Goal: Information Seeking & Learning: Learn about a topic

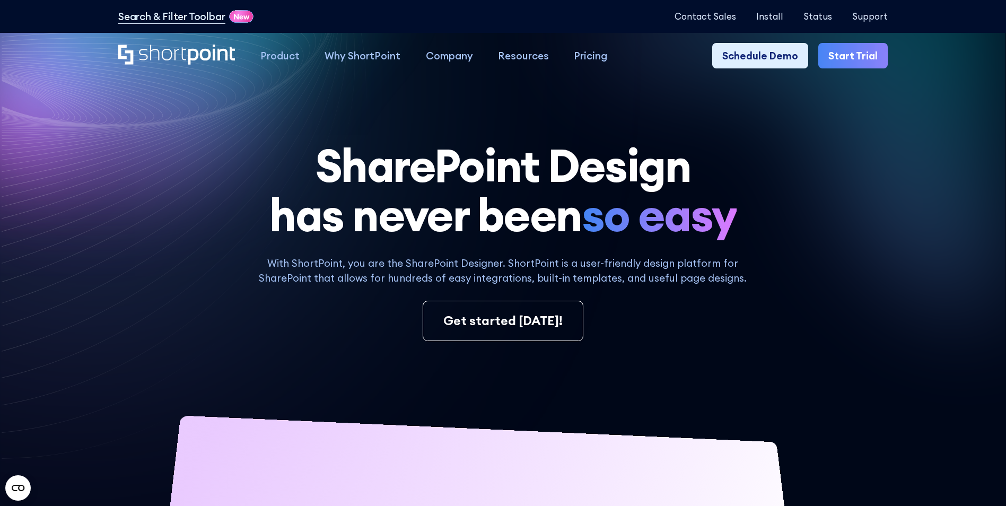
click at [269, 353] on div "SharePoint Design has never been so easy With ShortPoint, you are the SharePoin…" at bounding box center [503, 470] width 770 height 658
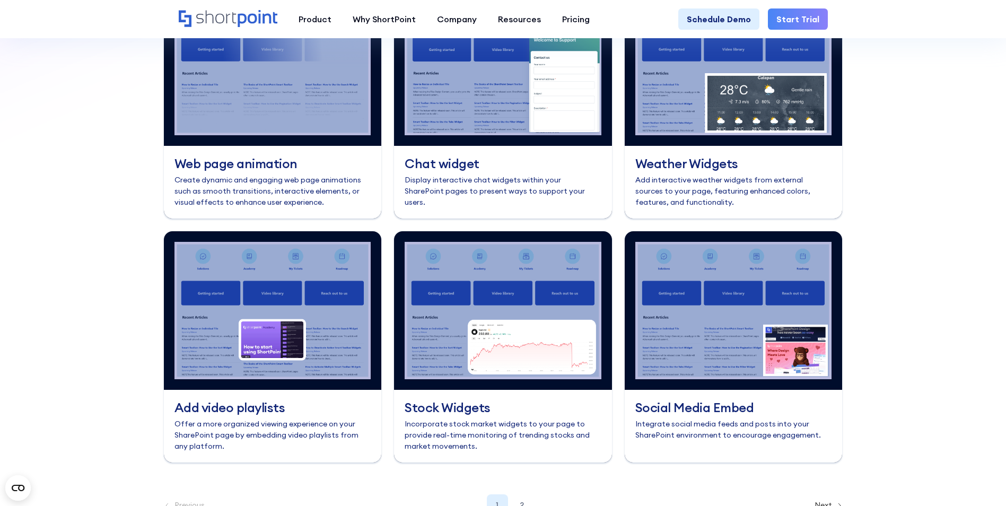
scroll to position [4430, 0]
click at [520, 494] on div "2" at bounding box center [521, 504] width 21 height 21
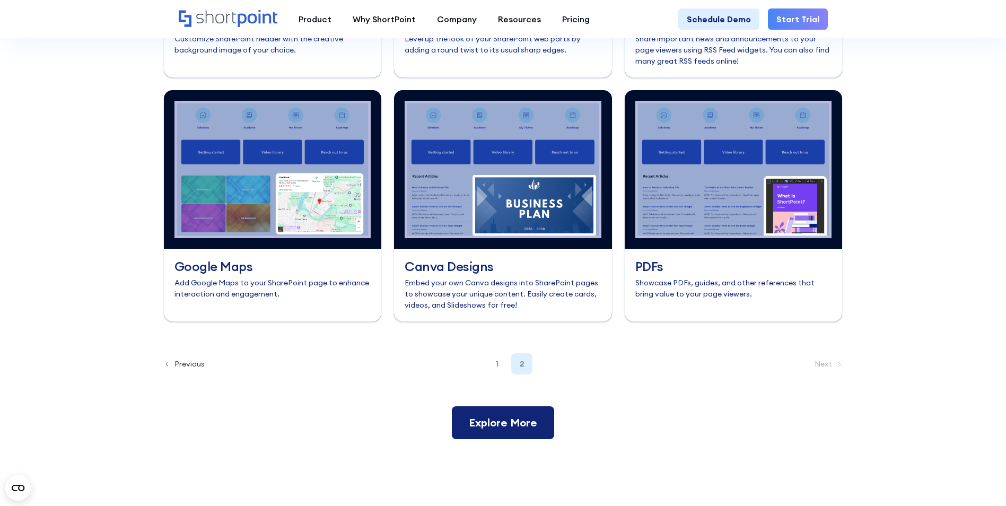
scroll to position [4590, 0]
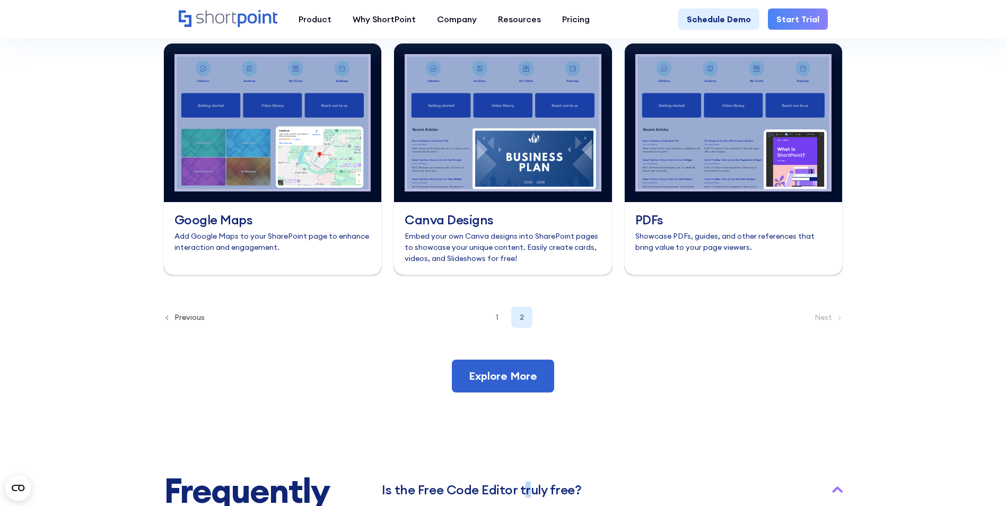
scroll to position [4643, 0]
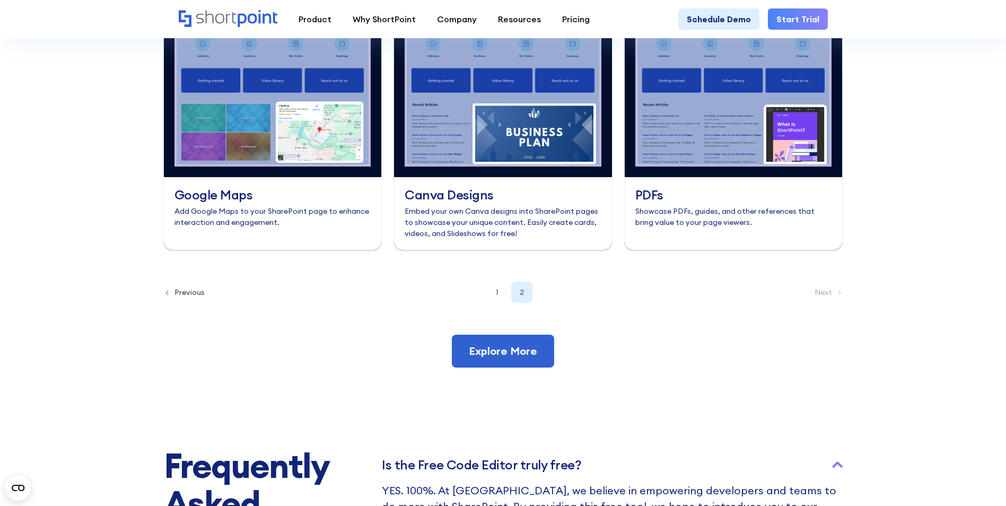
click at [479, 458] on h3 "Is the Free Co﻿de Editor truly free?" at bounding box center [481, 465] width 199 height 14
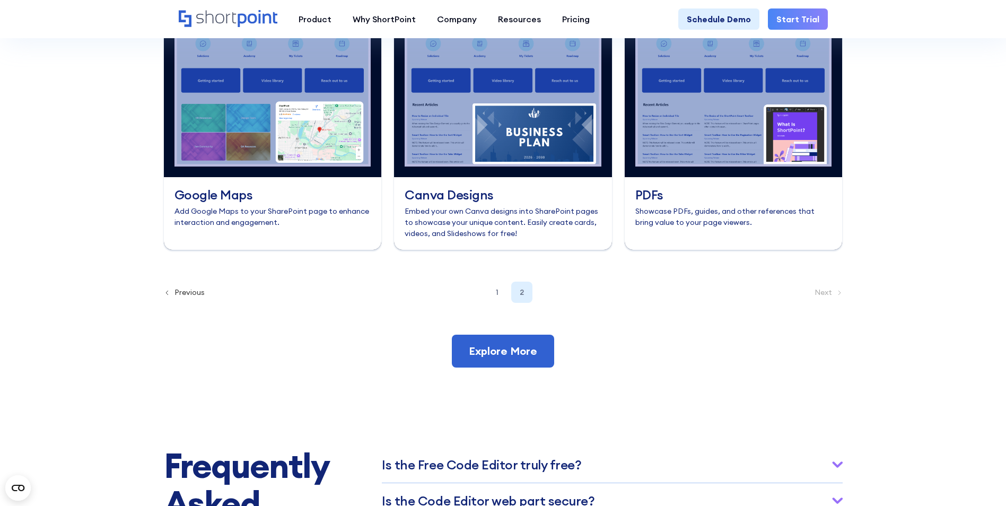
click at [475, 483] on div "Is the Code Editor web part secure?" at bounding box center [612, 500] width 460 height 35
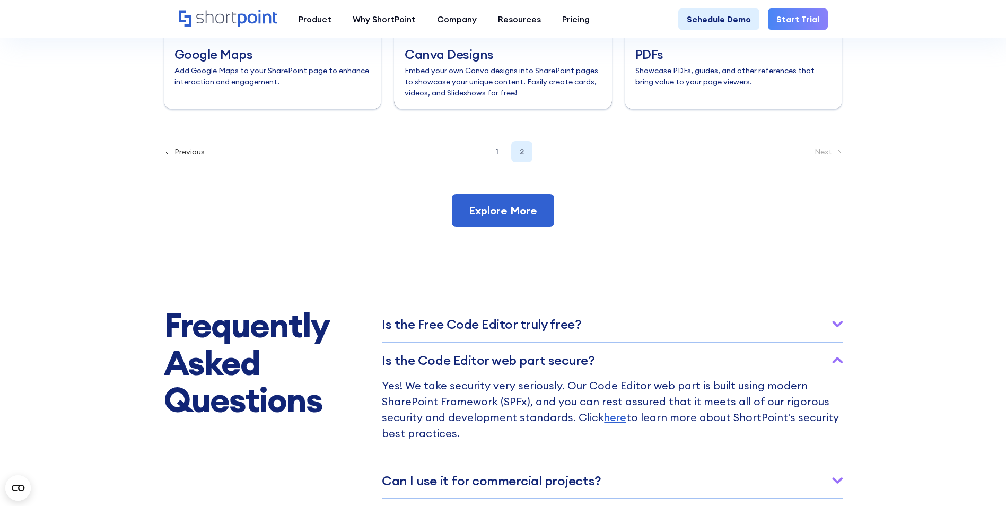
scroll to position [4802, 0]
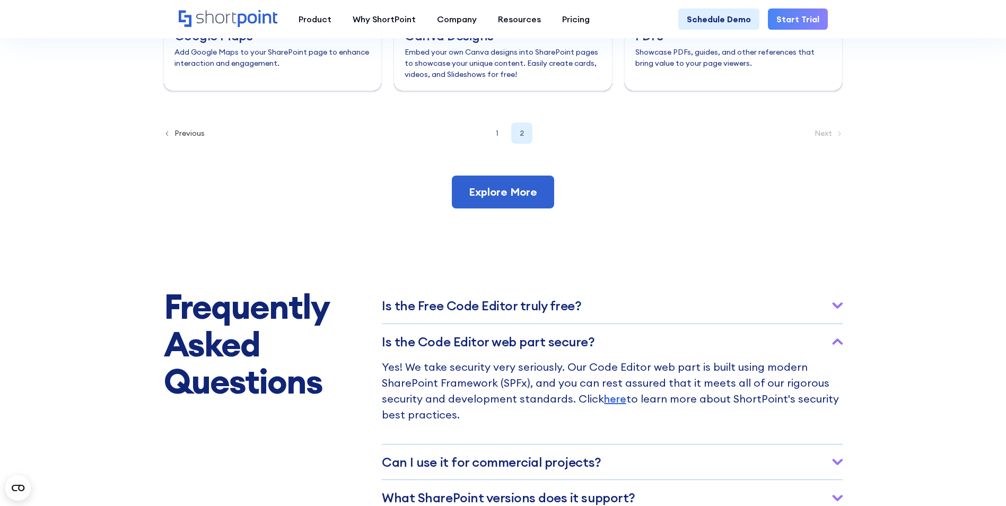
click at [477, 455] on h3 "Ca﻿n I use it for commercial projects?" at bounding box center [491, 462] width 219 height 14
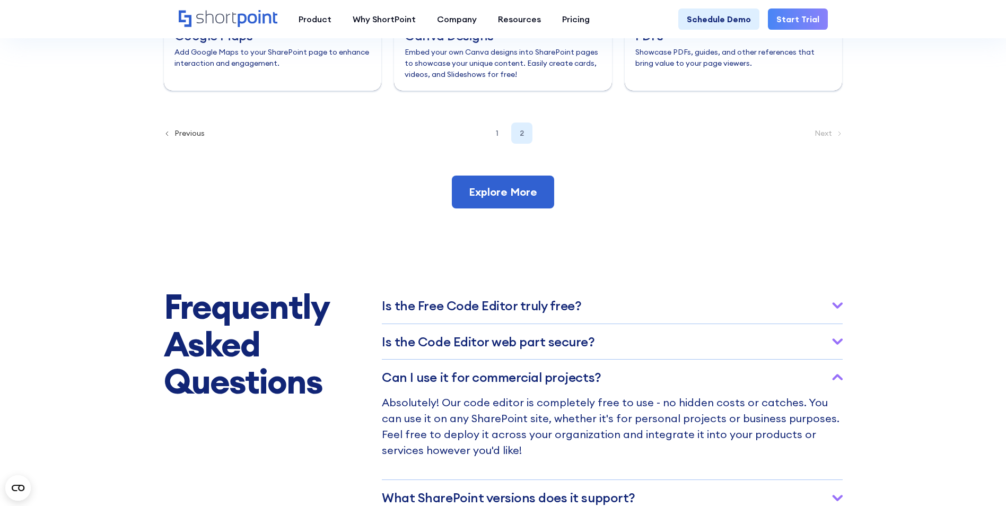
click at [583, 491] on h3 "What SharePoint versions does it support?" at bounding box center [508, 498] width 253 height 14
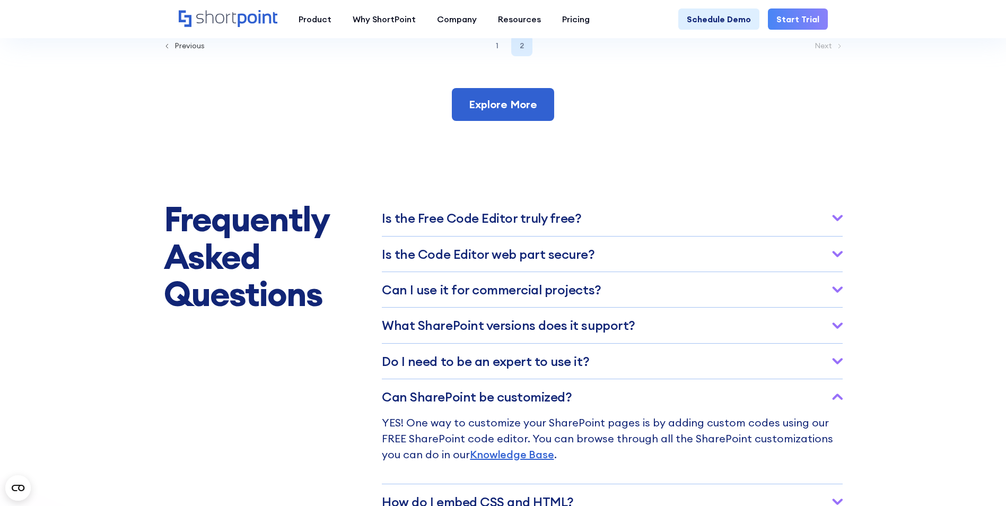
scroll to position [4908, 0]
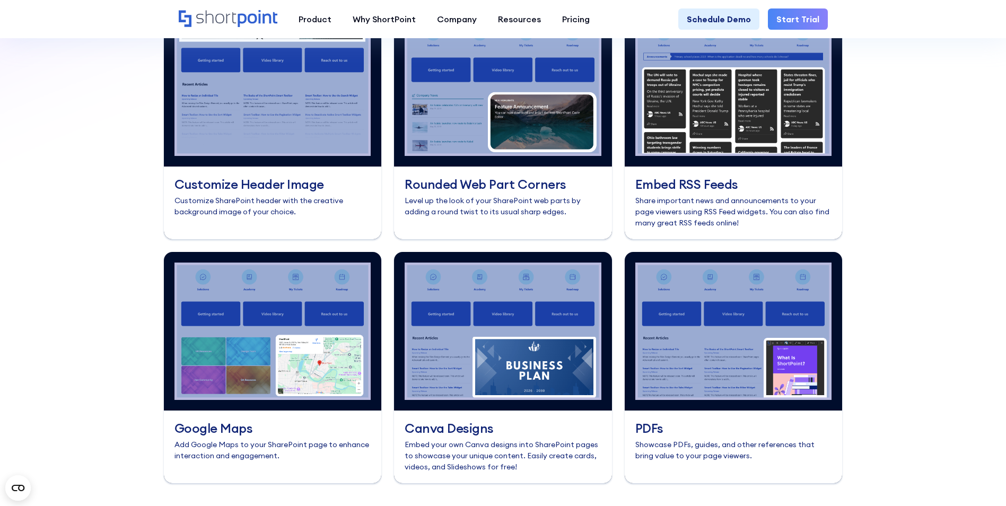
scroll to position [4430, 0]
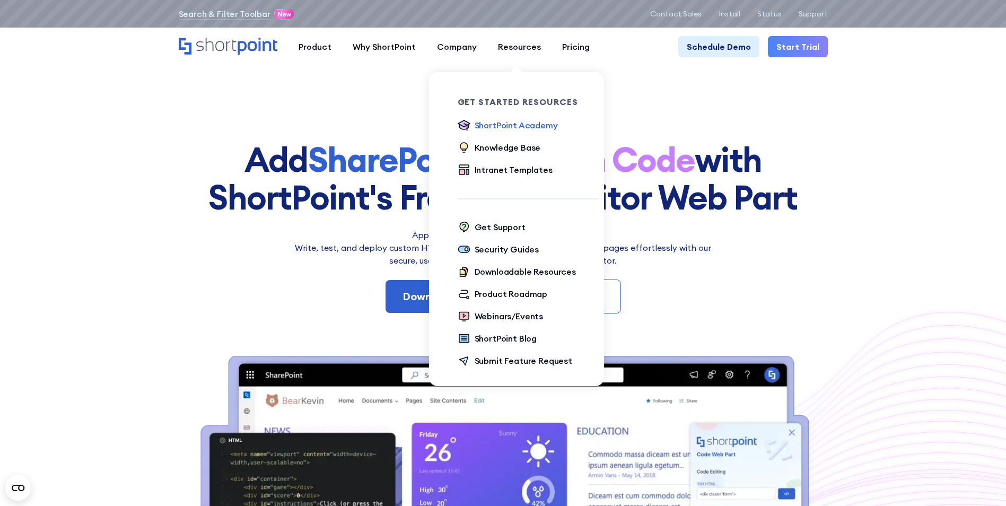
click at [508, 126] on div "ShortPoint Academy" at bounding box center [516, 125] width 83 height 13
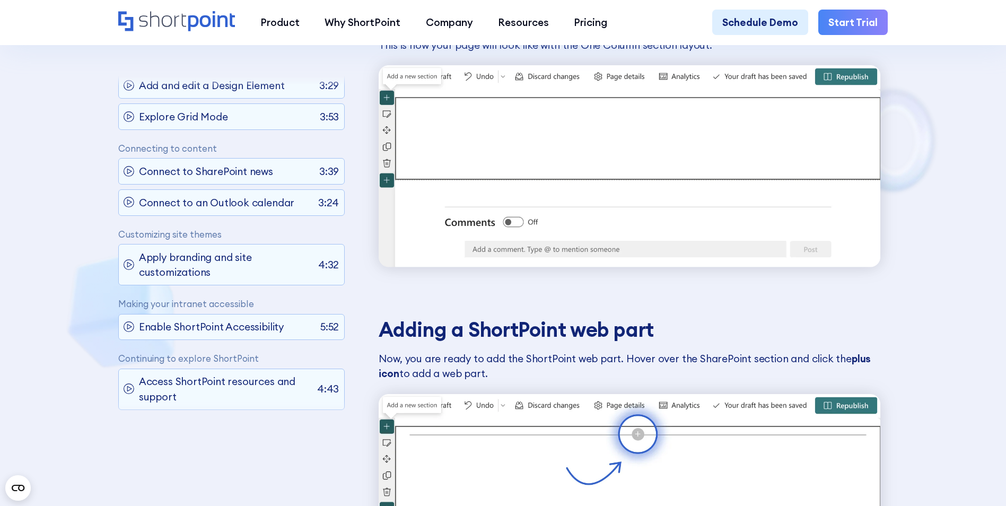
scroll to position [1909, 0]
